Goal: Task Accomplishment & Management: Complete application form

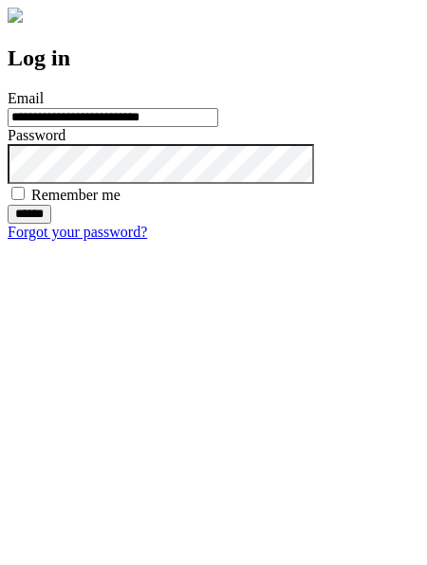
type input "**********"
click at [51, 224] on input "******" at bounding box center [30, 214] width 44 height 19
